Goal: Information Seeking & Learning: Learn about a topic

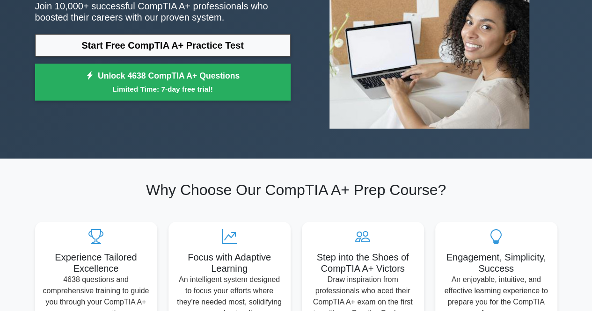
scroll to position [94, 0]
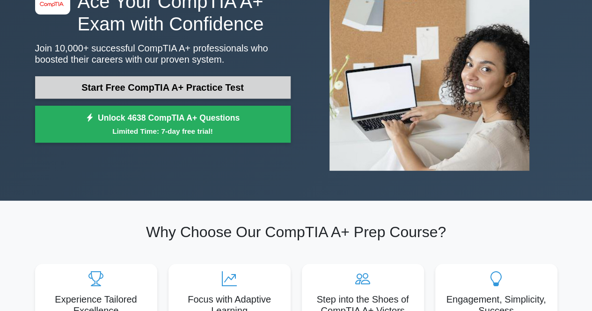
click at [176, 87] on link "Start Free CompTIA A+ Practice Test" at bounding box center [162, 87] width 255 height 22
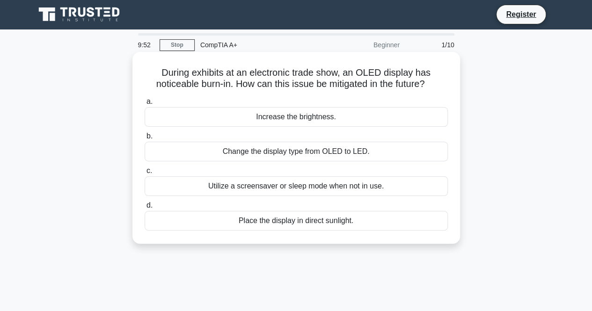
scroll to position [47, 0]
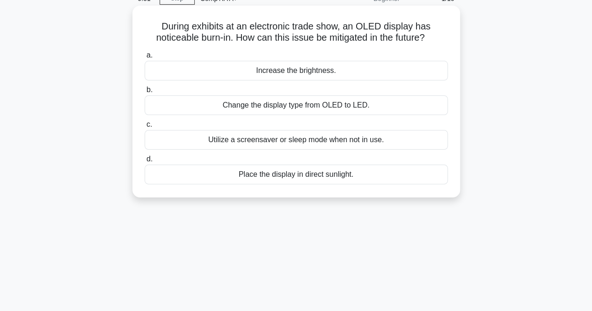
click at [308, 112] on div "Change the display type from OLED to LED." at bounding box center [295, 105] width 303 height 20
click at [144, 93] on input "b. Change the display type from OLED to LED." at bounding box center [144, 90] width 0 height 6
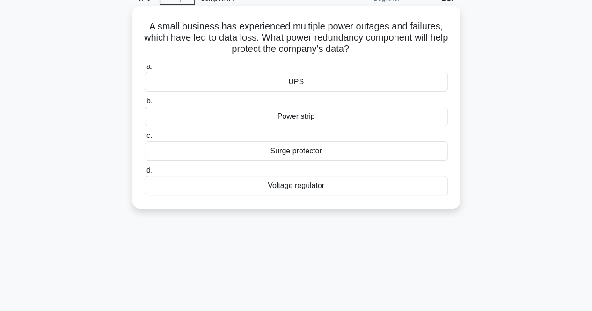
scroll to position [0, 0]
